Goal: Task Accomplishment & Management: Use online tool/utility

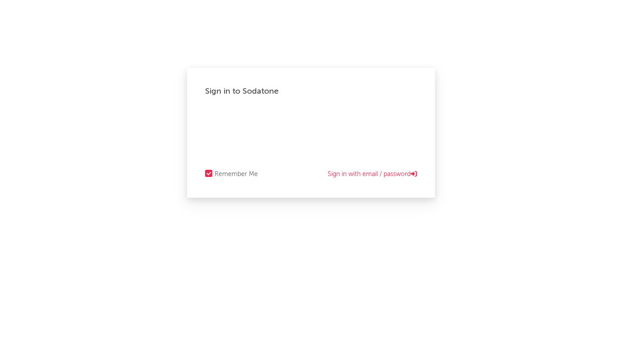
select select "recorded_music"
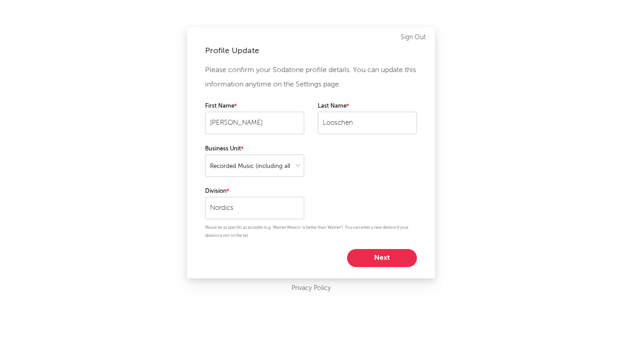
click at [384, 257] on button "Next" at bounding box center [382, 258] width 70 height 18
select select "marketing"
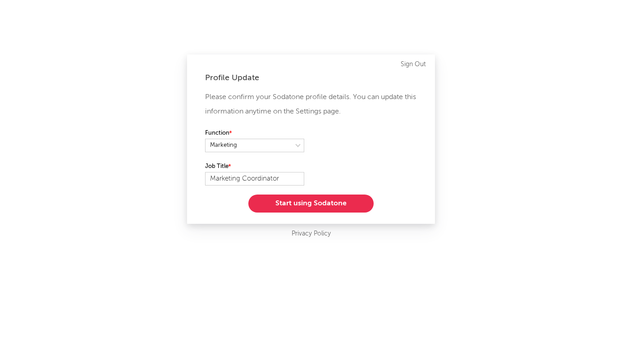
click at [312, 204] on button "Start using Sodatone" at bounding box center [310, 204] width 125 height 18
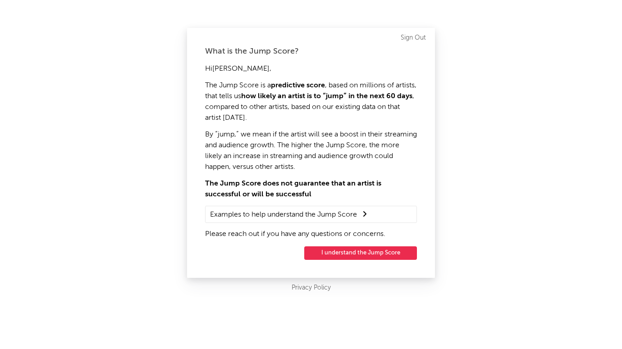
click at [344, 252] on button "I understand the Jump Score" at bounding box center [360, 254] width 113 height 14
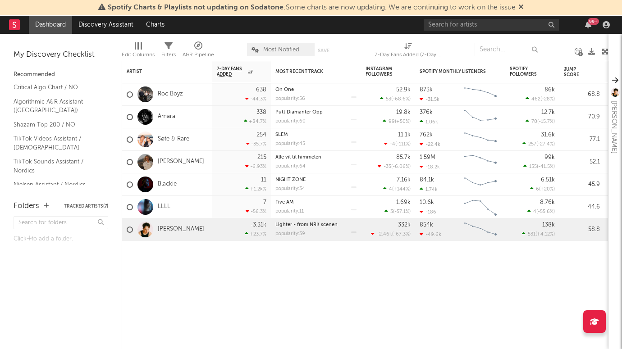
click at [523, 6] on icon at bounding box center [521, 6] width 5 height 7
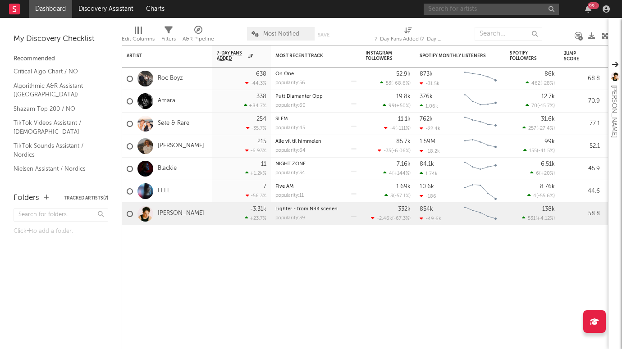
click at [501, 12] on input "text" at bounding box center [491, 9] width 135 height 11
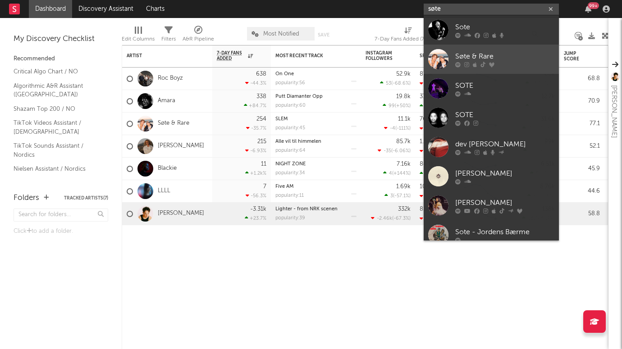
type input "søte"
click at [485, 54] on div "Søte & Rare" at bounding box center [504, 56] width 99 height 11
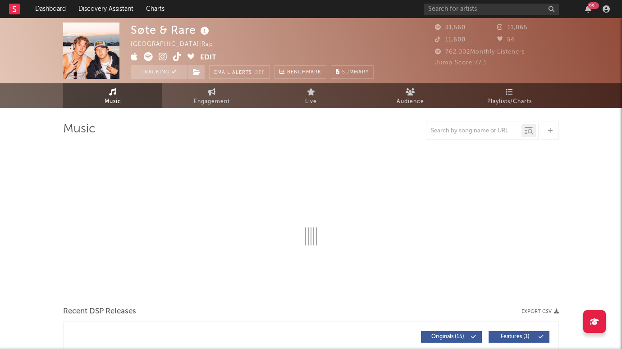
select select "6m"
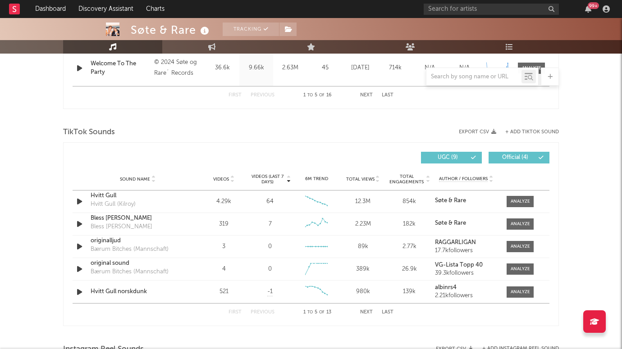
scroll to position [536, 0]
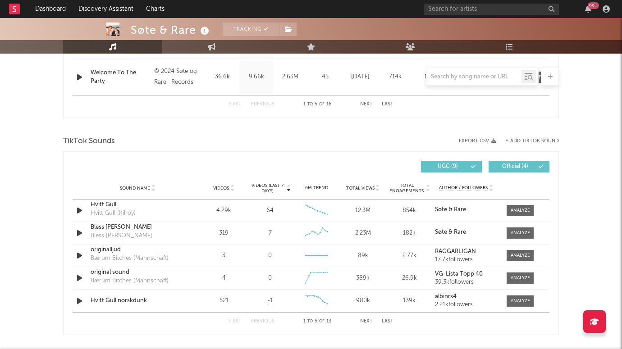
click at [532, 139] on button "+ Add TikTok Sound" at bounding box center [532, 141] width 54 height 5
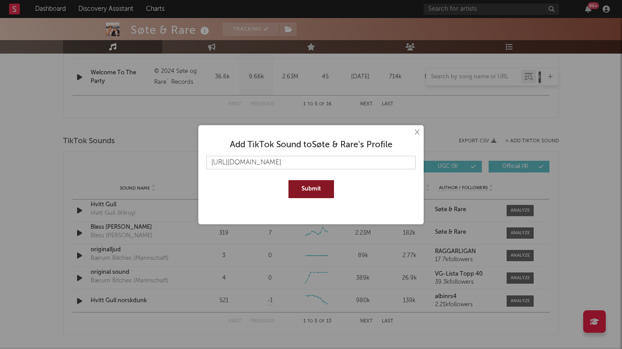
type input "https://www.tiktok.com/music/La-meg-leve-Ute-snart-7550290380455528464?is_from_…"
click at [304, 188] on button "Submit" at bounding box center [312, 189] width 46 height 18
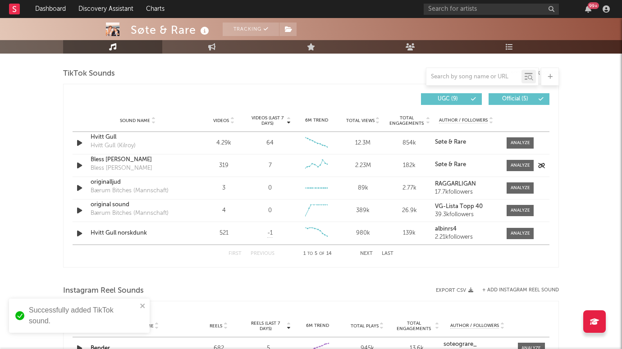
scroll to position [610, 0]
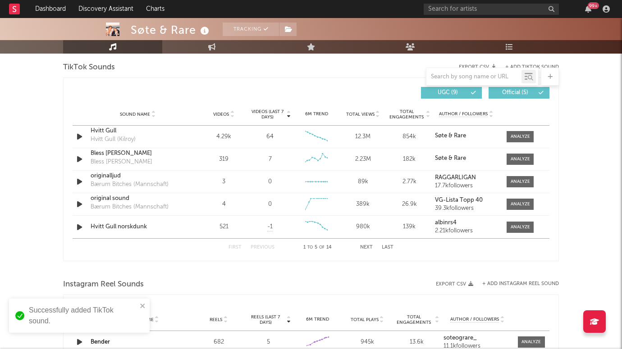
click at [392, 246] on button "Last" at bounding box center [388, 247] width 12 height 5
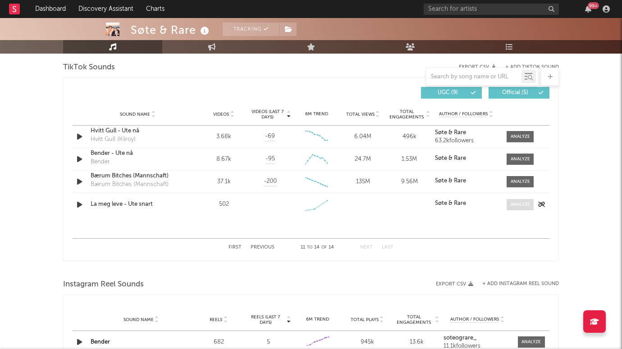
click at [526, 202] on div at bounding box center [520, 205] width 19 height 7
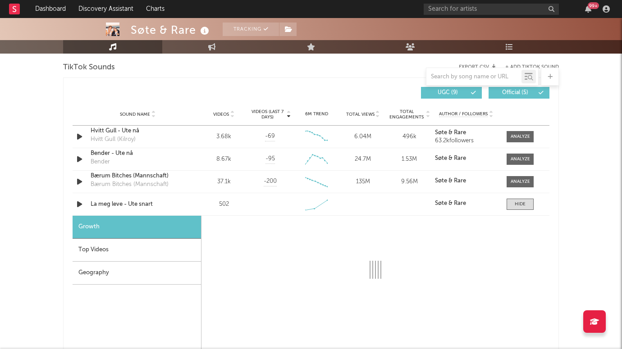
select select "1w"
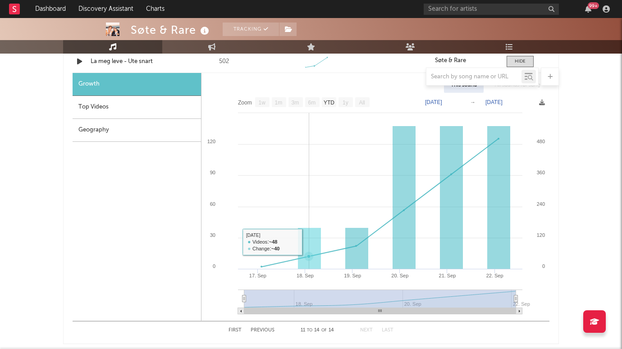
scroll to position [737, 0]
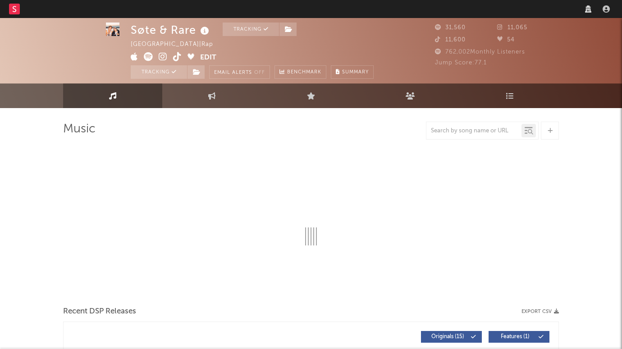
select select "6m"
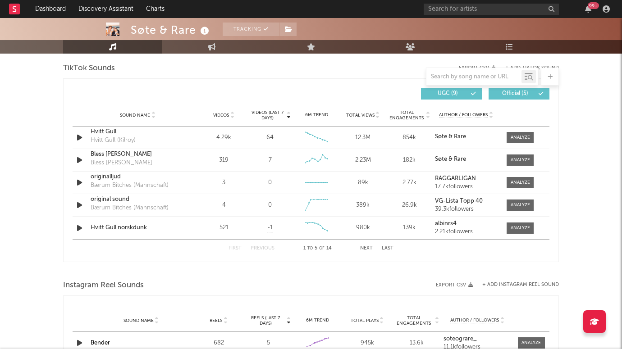
scroll to position [613, 0]
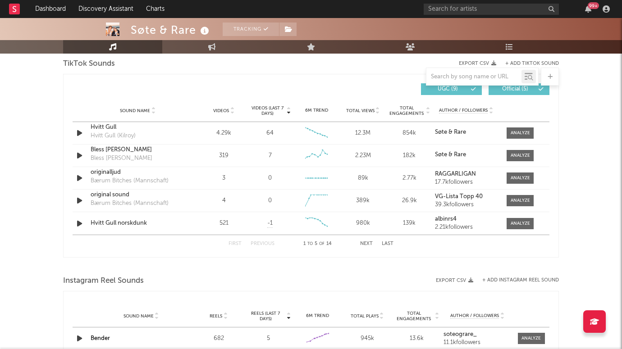
click at [387, 245] on button "Last" at bounding box center [388, 244] width 12 height 5
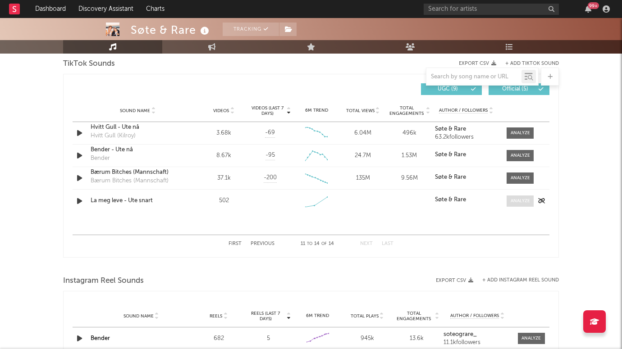
click at [520, 203] on div at bounding box center [520, 201] width 19 height 7
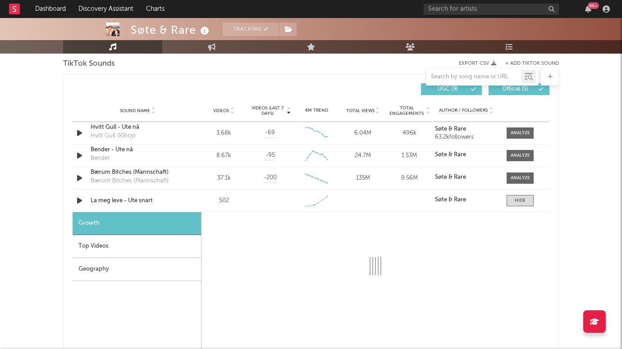
select select "1w"
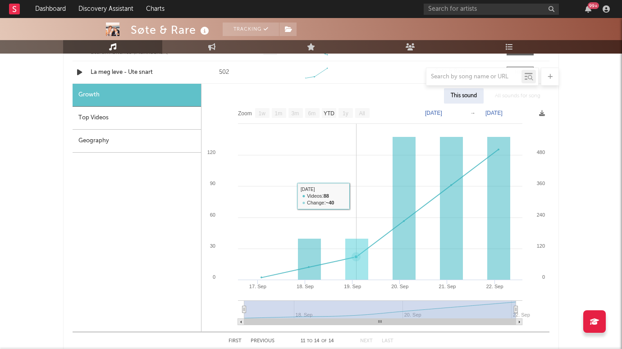
scroll to position [737, 0]
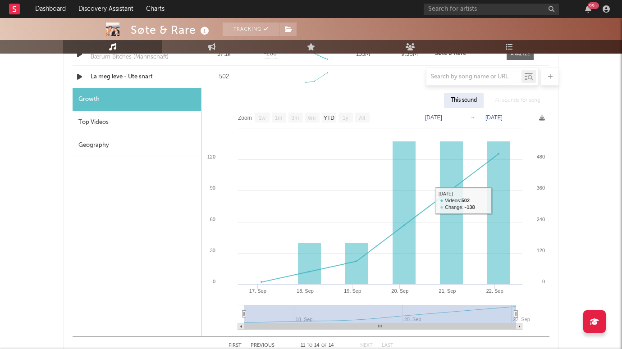
click at [379, 95] on div "This sound All sounds for song" at bounding box center [376, 100] width 348 height 15
click at [364, 97] on div "This sound All sounds for song" at bounding box center [376, 100] width 348 height 15
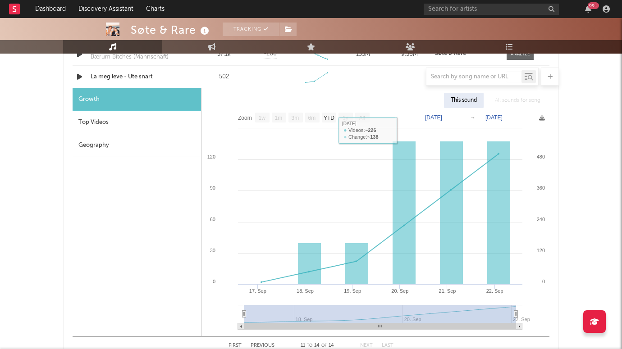
click at [341, 95] on div "This sound All sounds for song" at bounding box center [376, 100] width 348 height 15
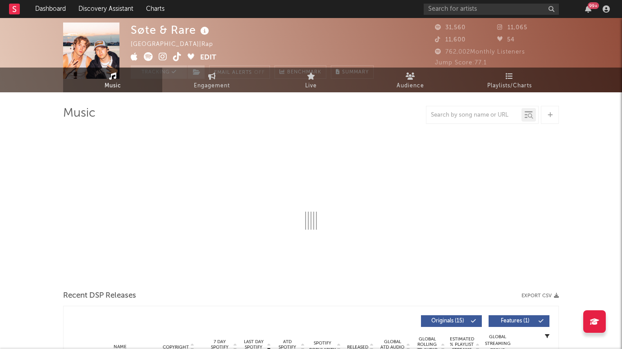
select select "6m"
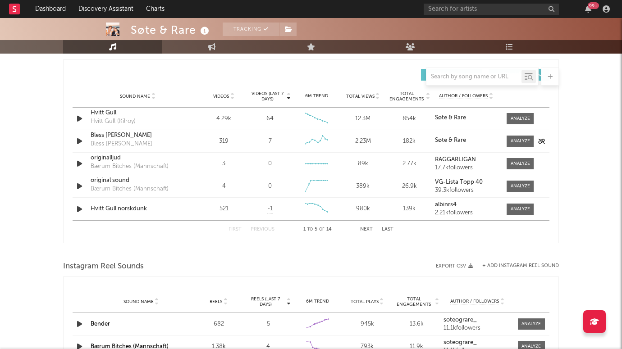
scroll to position [622, 0]
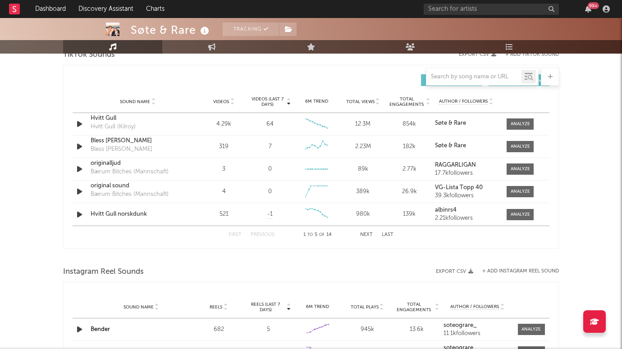
click at [389, 234] on button "Last" at bounding box center [388, 235] width 12 height 5
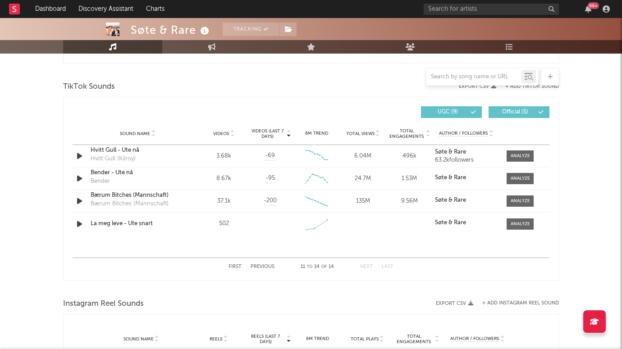
scroll to position [578, 0]
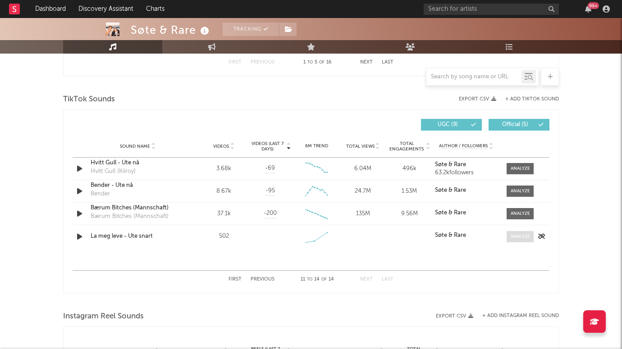
click at [522, 234] on div at bounding box center [520, 237] width 19 height 7
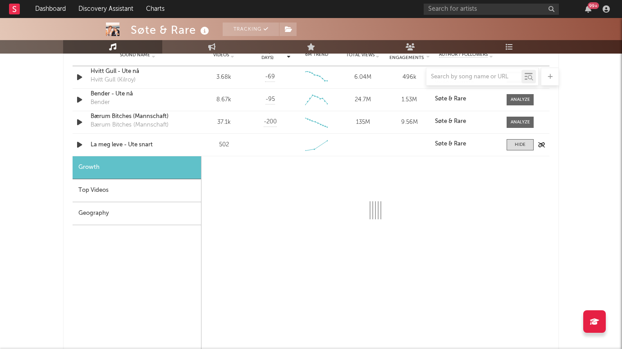
select select "1w"
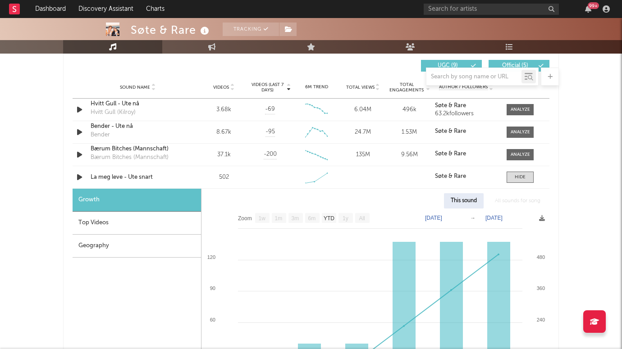
scroll to position [606, 0]
